Goal: Entertainment & Leisure: Consume media (video, audio)

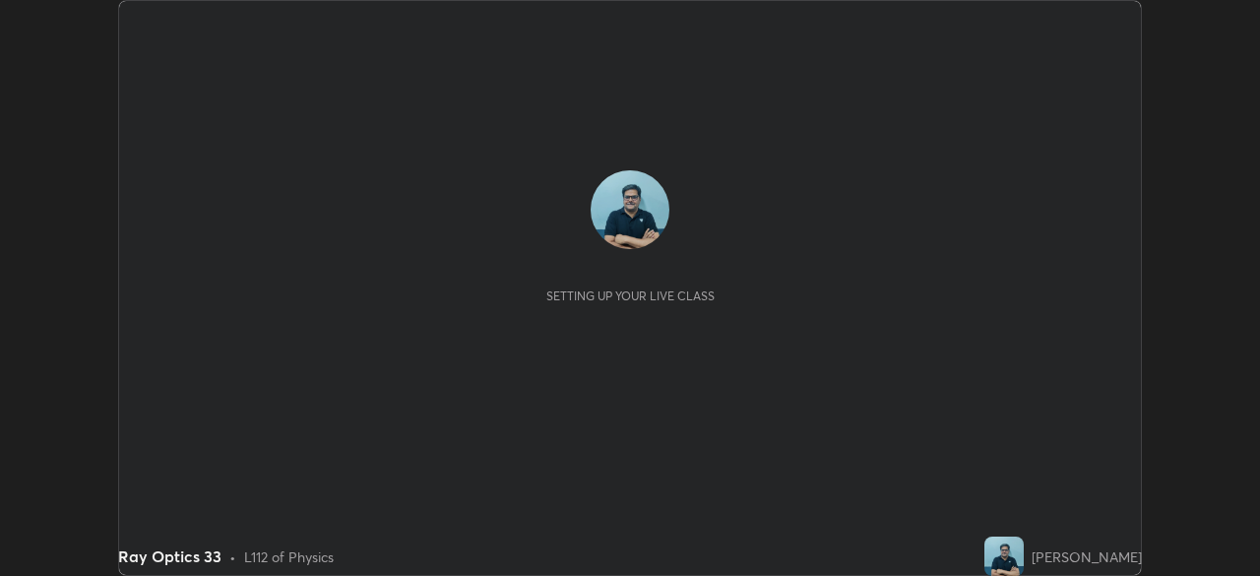
scroll to position [576, 1259]
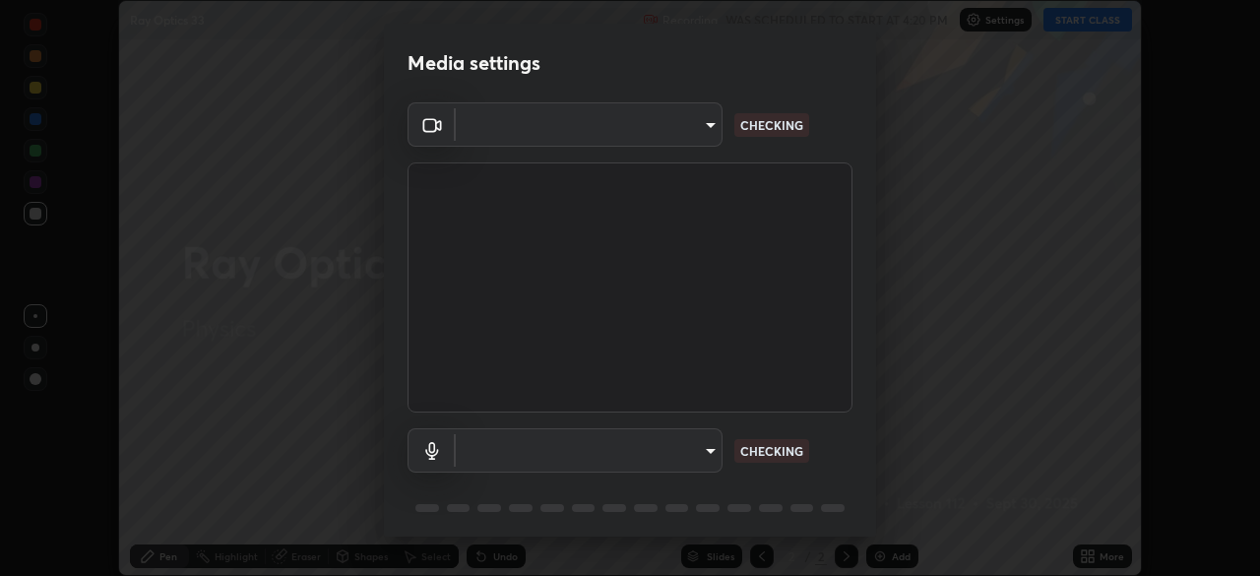
type input "09ecc5bada4ee907965ea0e478a95d4afed07b1251666ab8371fdf80b7aa1882"
type input "default"
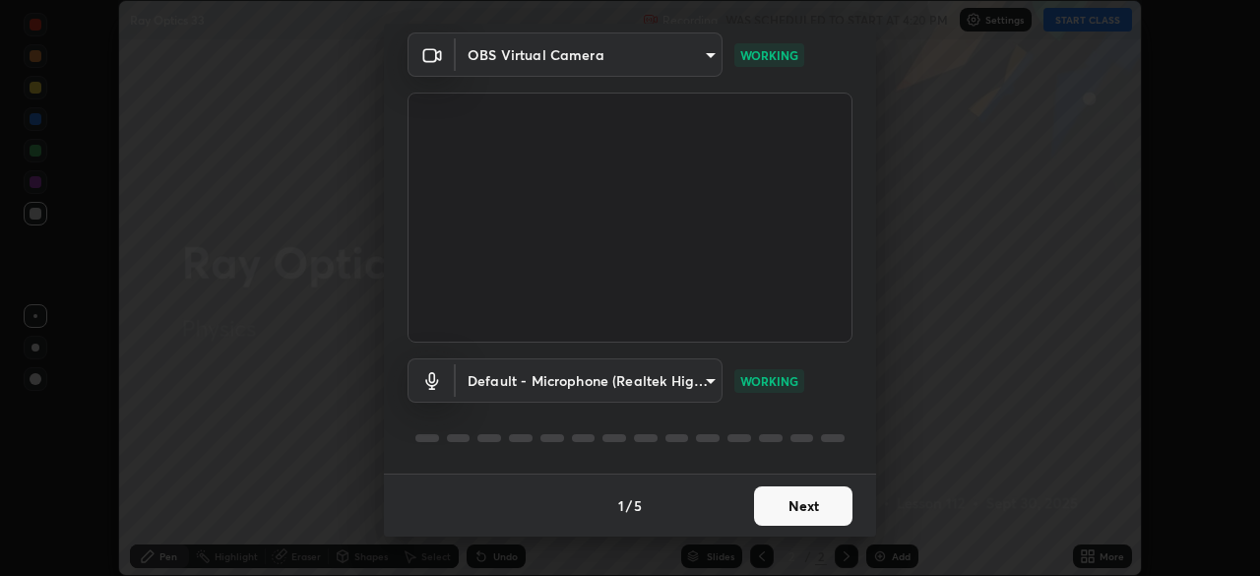
click at [815, 506] on button "Next" at bounding box center [803, 505] width 98 height 39
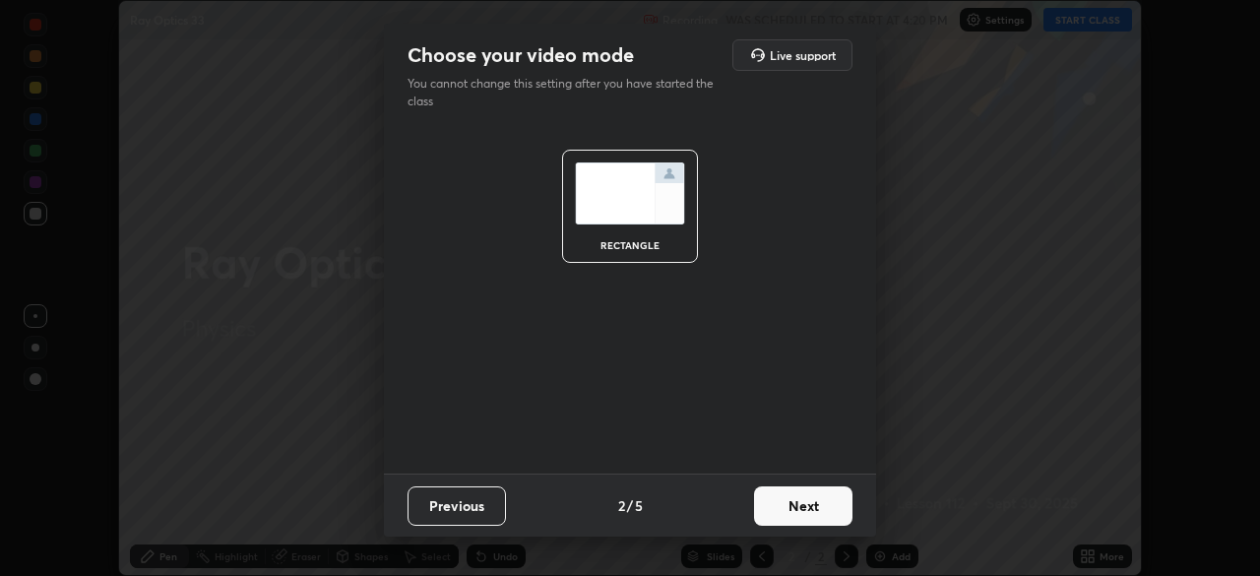
scroll to position [0, 0]
click at [818, 509] on button "Next" at bounding box center [803, 505] width 98 height 39
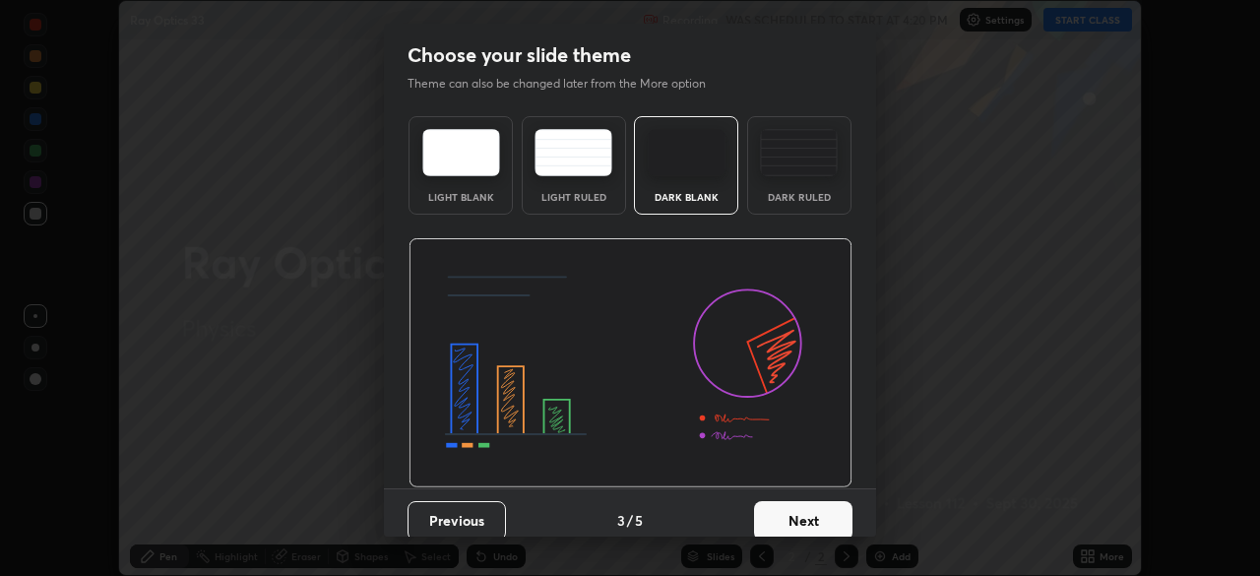
click at [822, 511] on button "Next" at bounding box center [803, 520] width 98 height 39
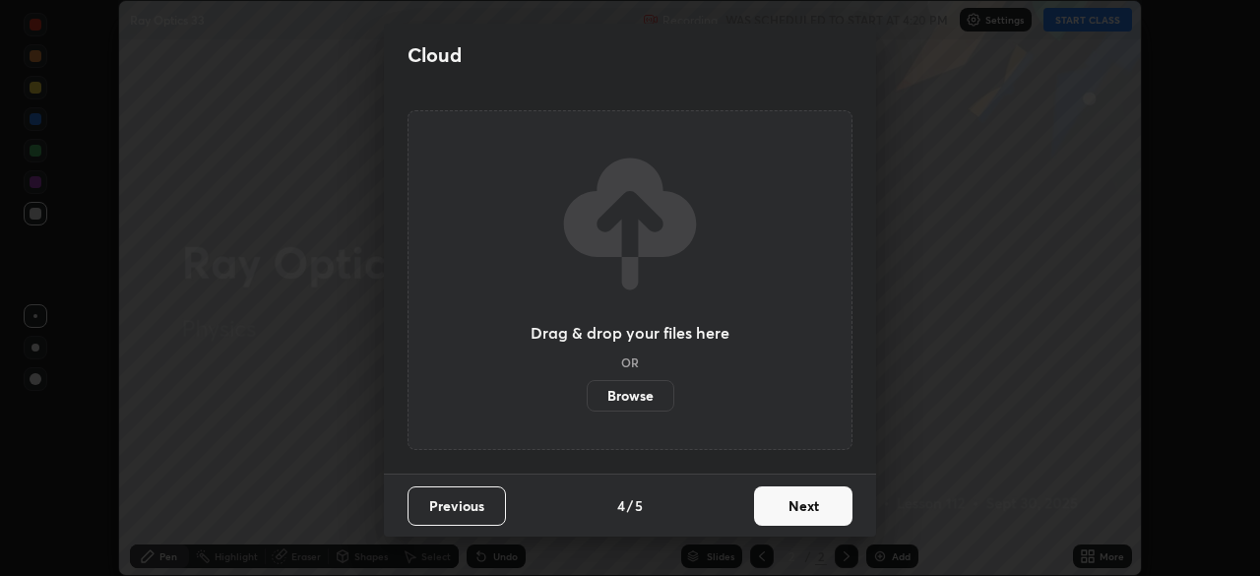
click at [823, 506] on button "Next" at bounding box center [803, 505] width 98 height 39
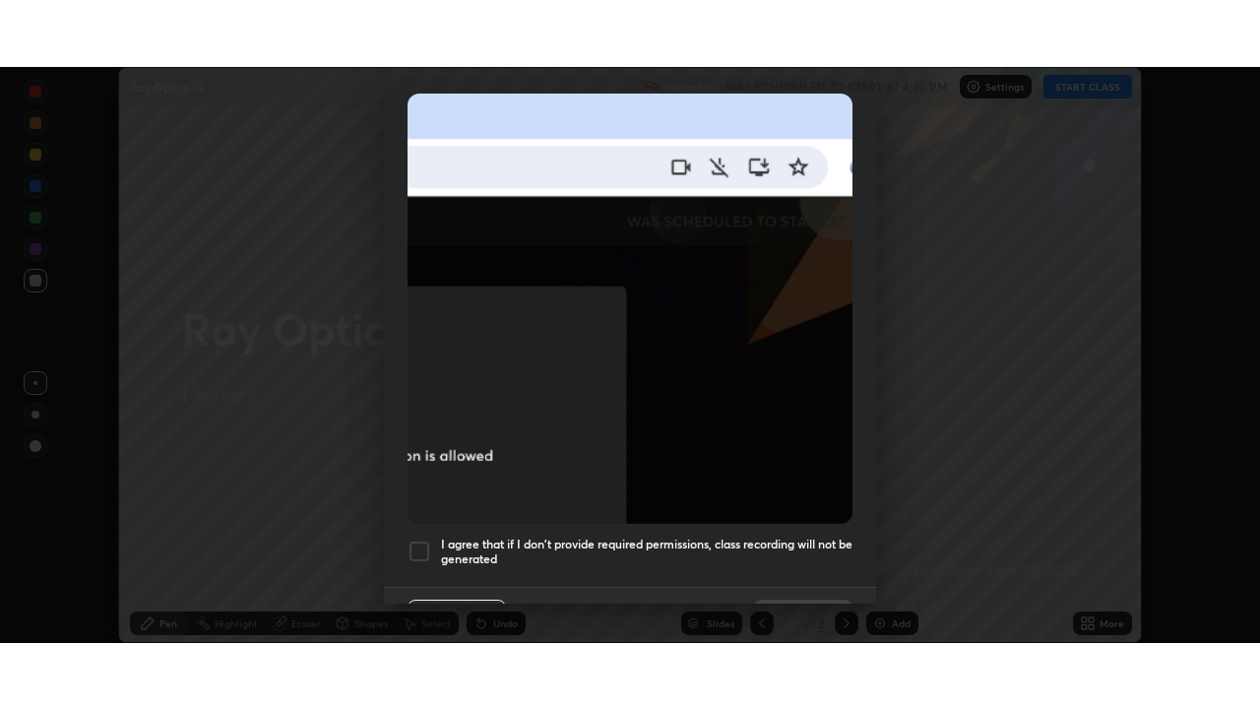
scroll to position [472, 0]
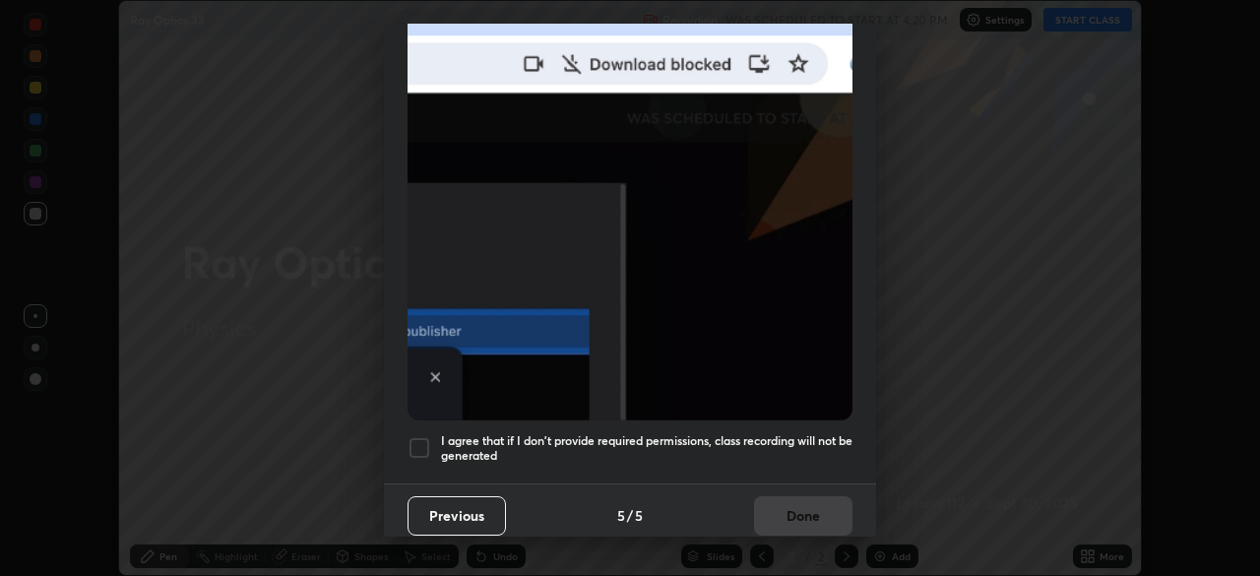
click at [422, 439] on div at bounding box center [420, 448] width 24 height 24
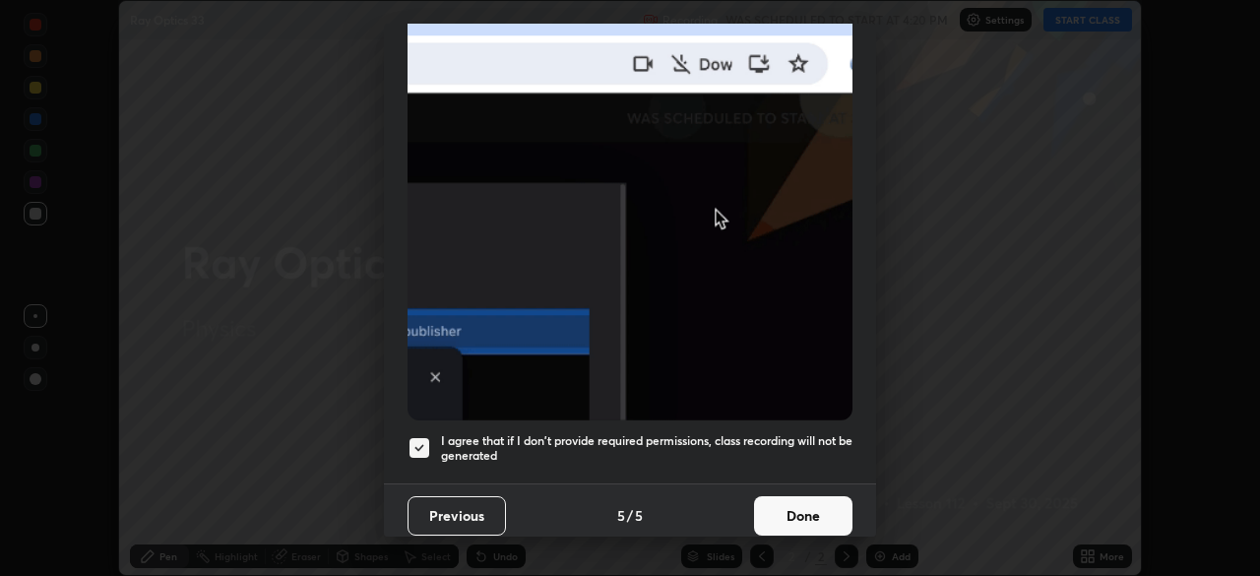
click at [804, 514] on button "Done" at bounding box center [803, 515] width 98 height 39
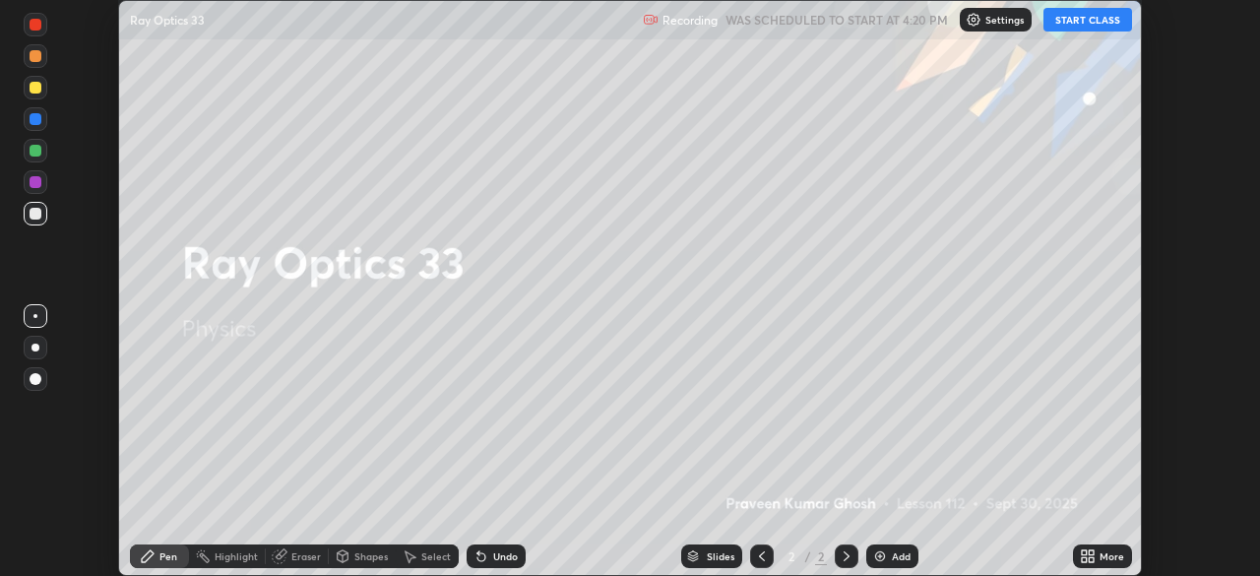
click at [1088, 22] on button "START CLASS" at bounding box center [1088, 20] width 89 height 24
click at [1101, 552] on div "More" at bounding box center [1112, 556] width 25 height 10
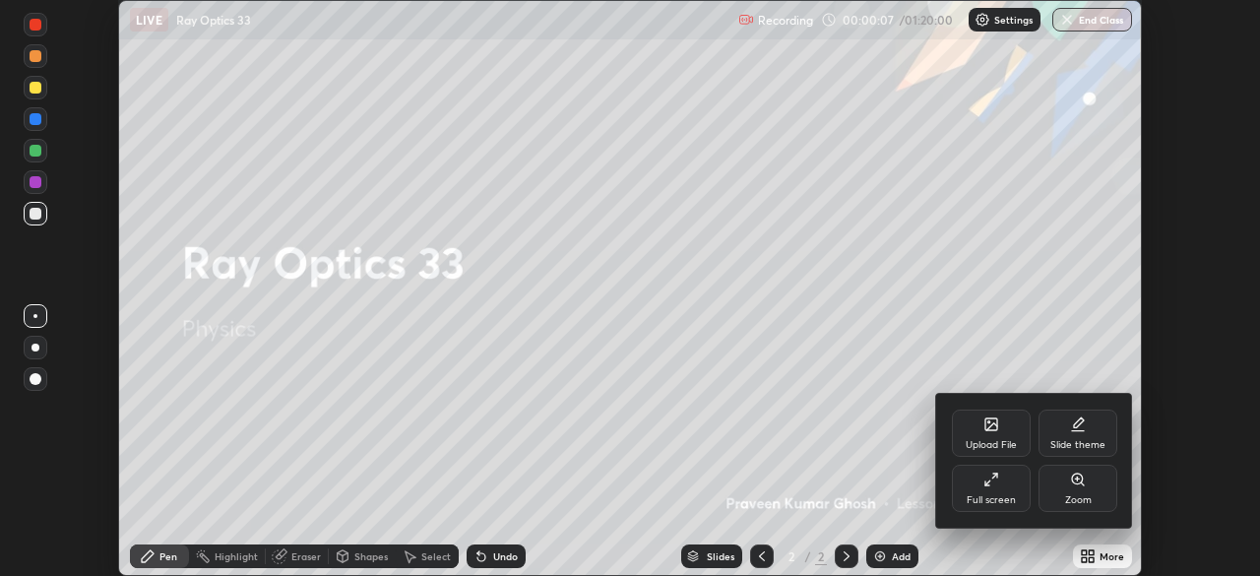
click at [1009, 480] on div "Full screen" at bounding box center [991, 488] width 79 height 47
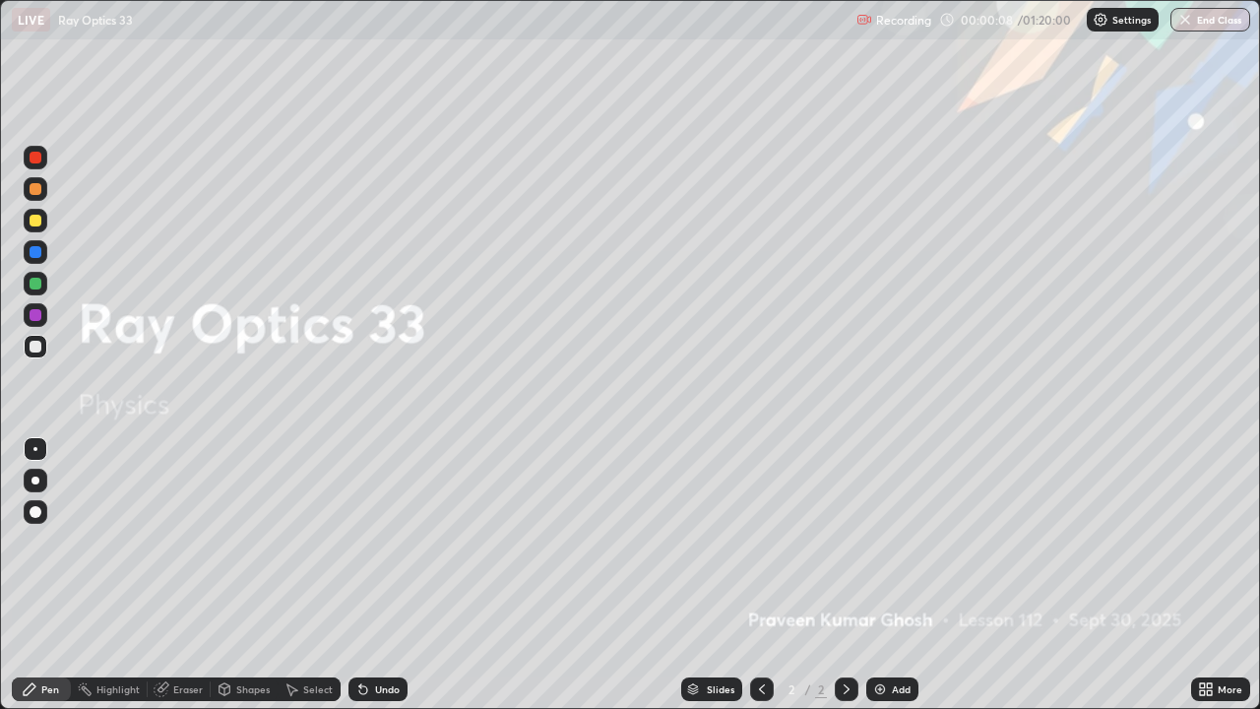
scroll to position [709, 1260]
click at [904, 575] on div "Add" at bounding box center [901, 689] width 19 height 10
